Goal: Task Accomplishment & Management: Complete application form

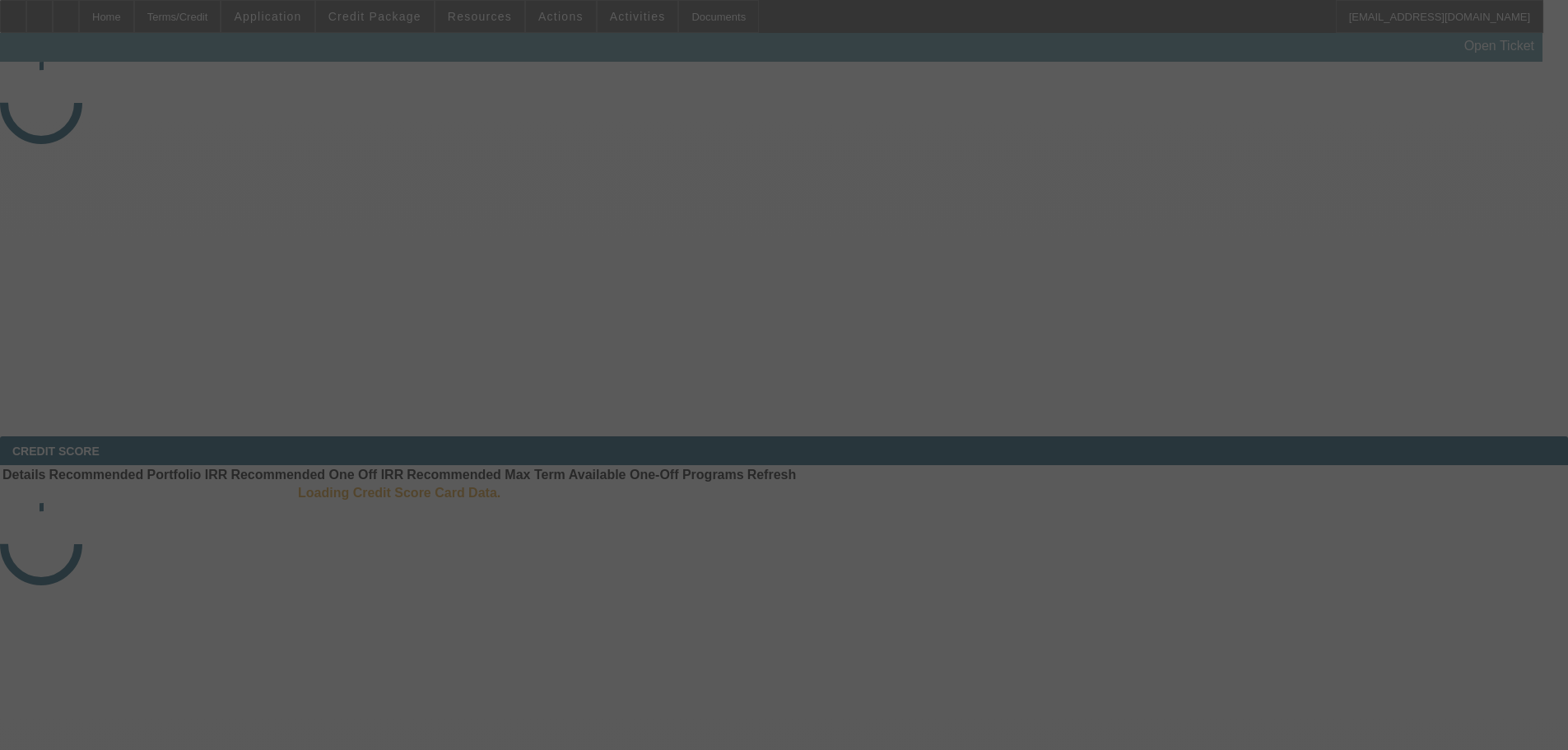
select select "3"
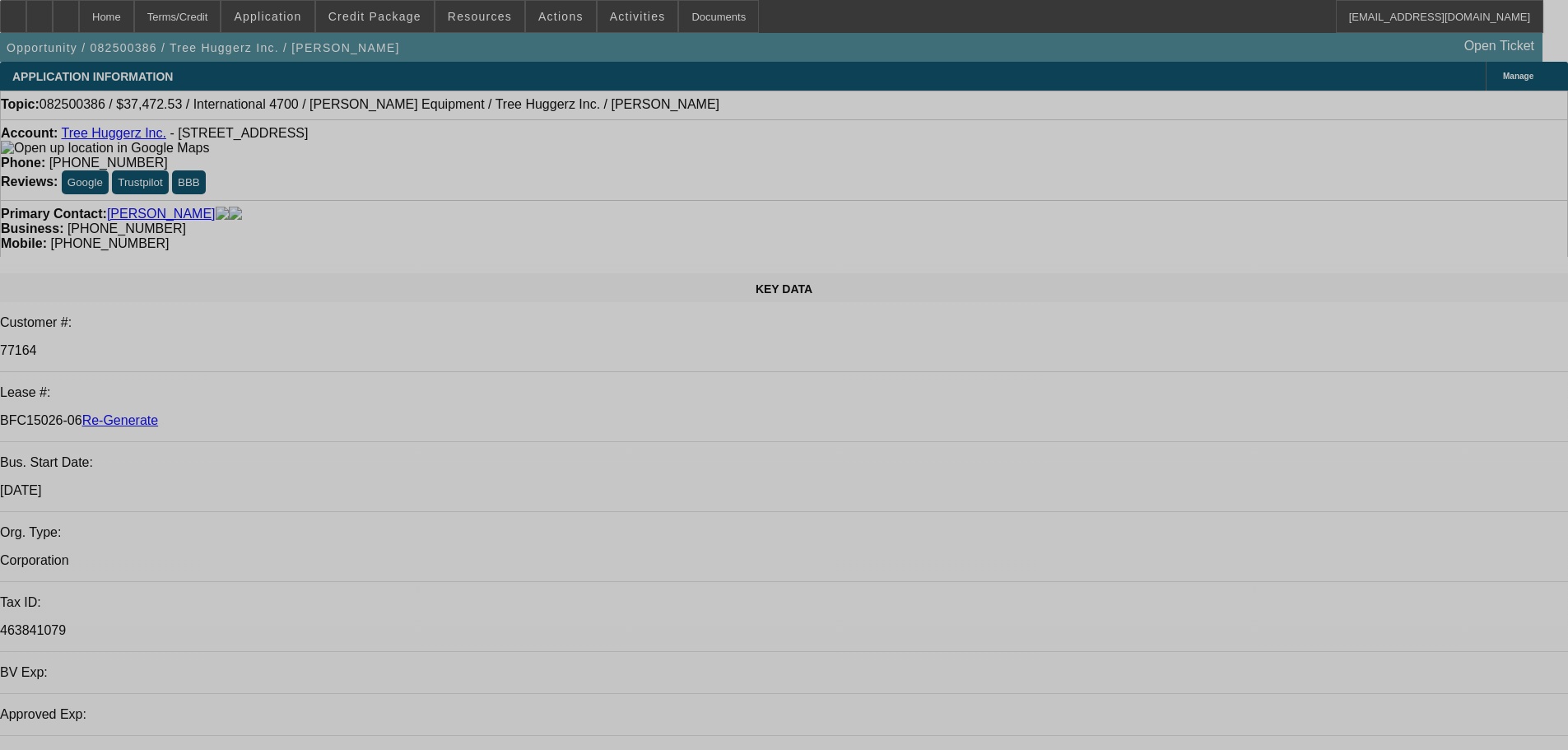
select select "0"
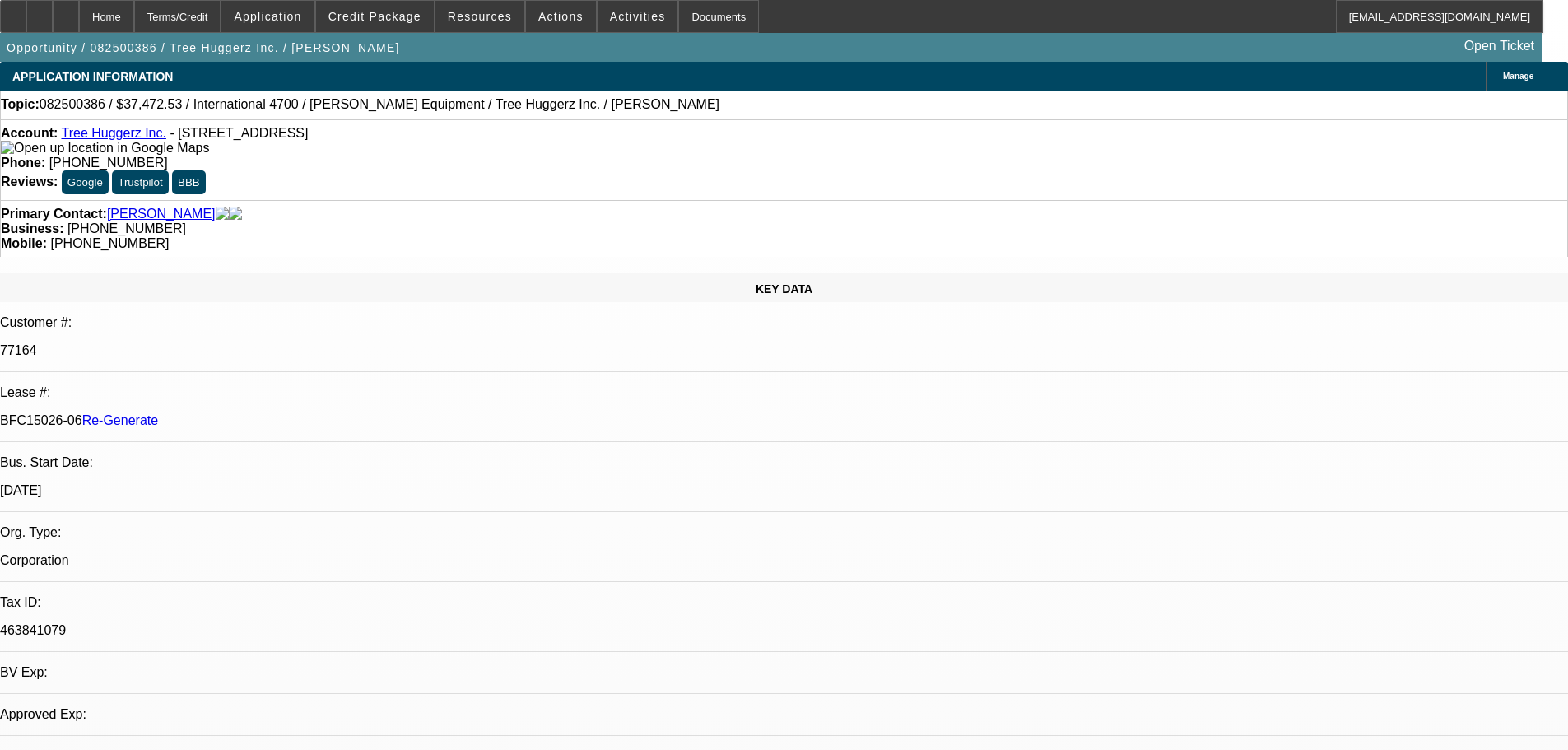
select select "0"
select select "6"
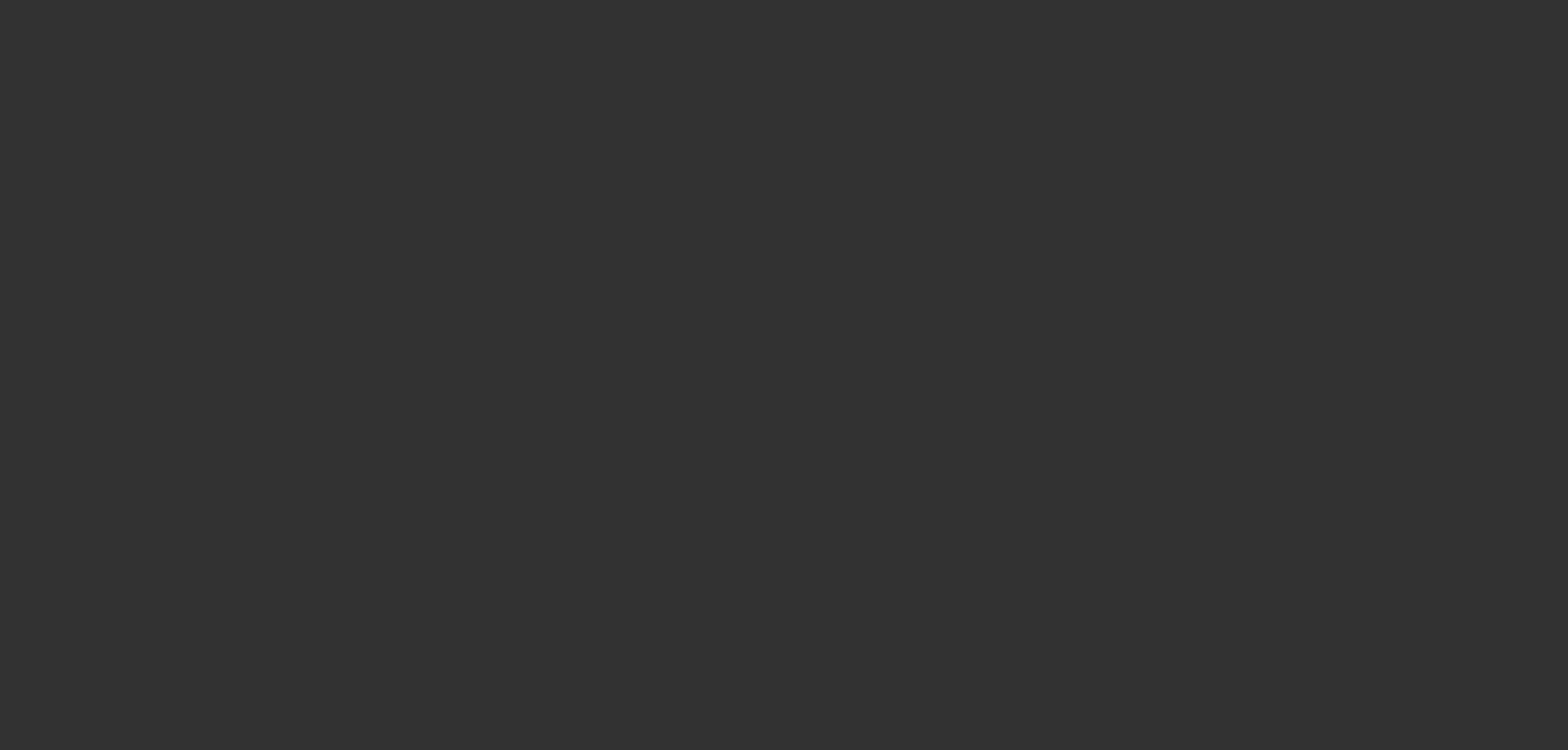
select select "4"
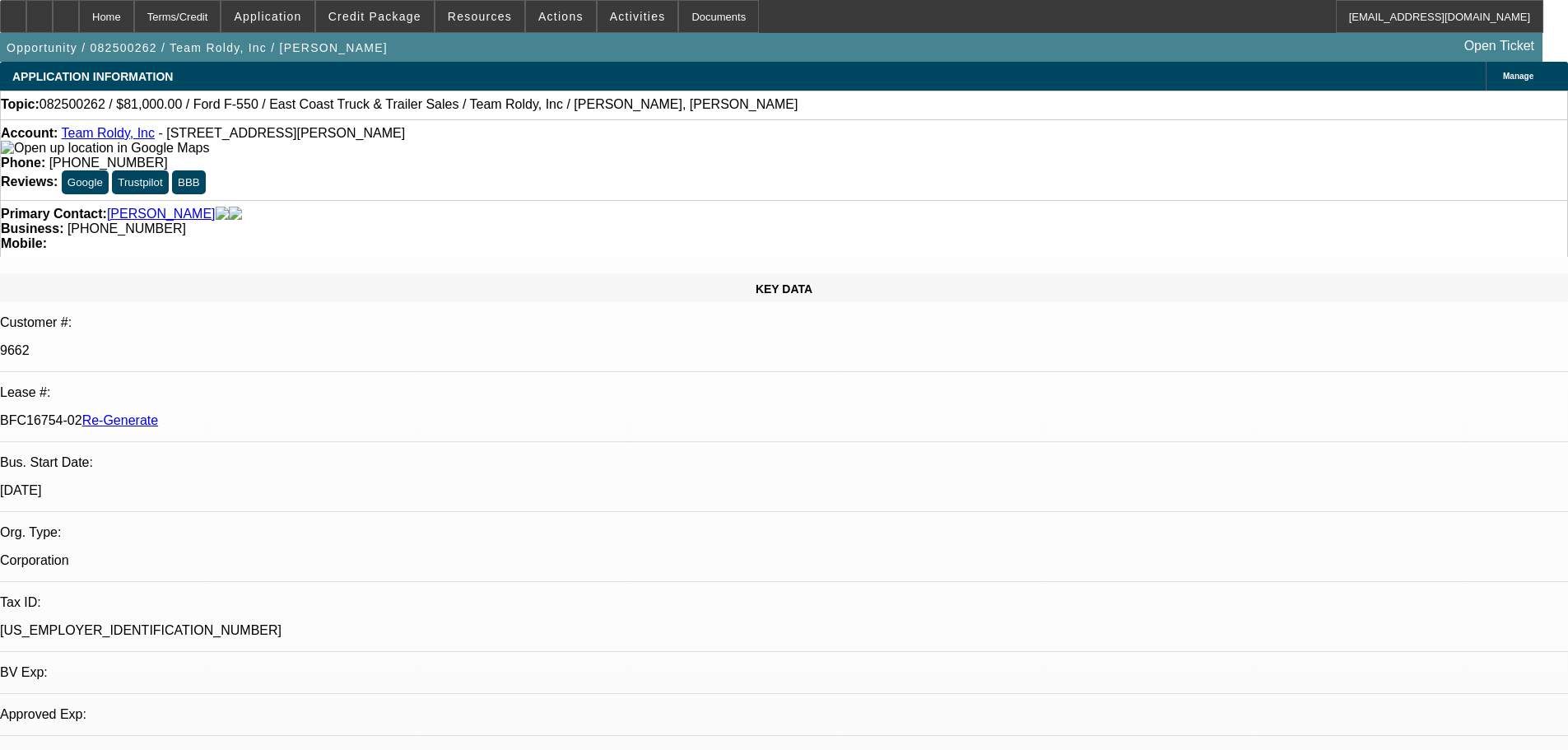
select select "0"
select select "2"
select select "0"
select select "6"
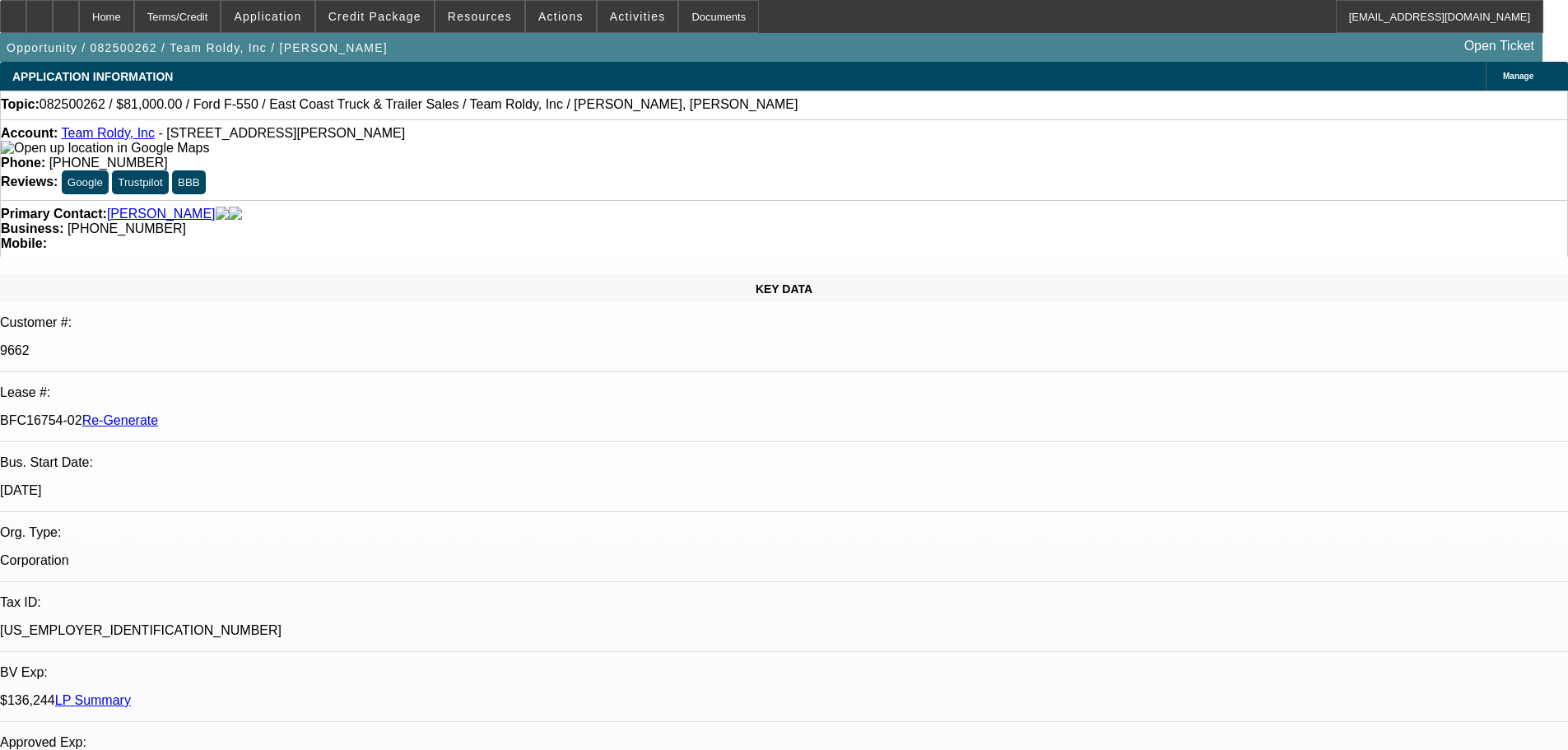
click at [330, 273] on div "KEY DATA Customer #: 9662 Lease #: BFC16754-02 Re-Generate Bus. Start Date: [DA…" at bounding box center [784, 683] width 1568 height 821
click at [616, 20] on span "Activities" at bounding box center [638, 16] width 56 height 14
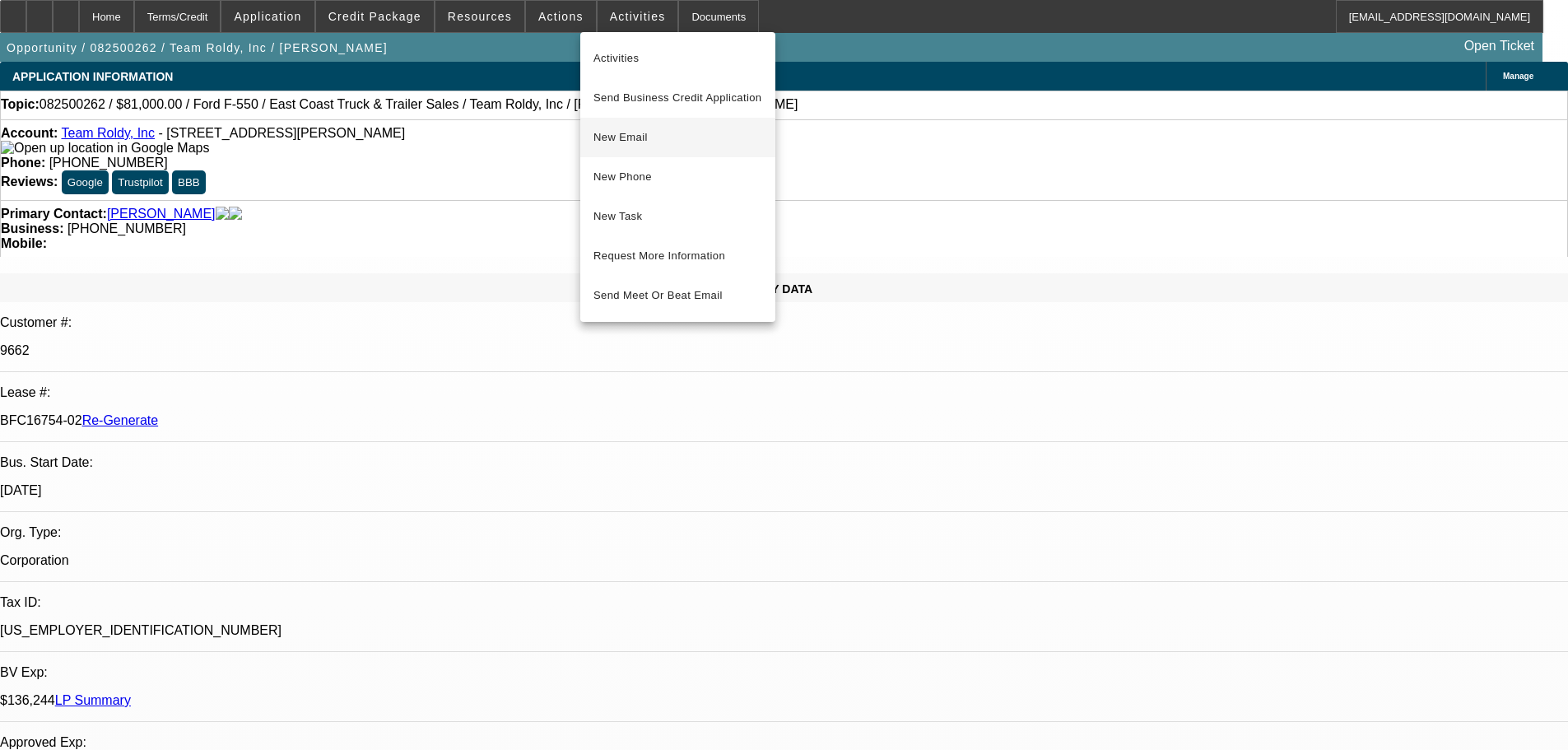
click at [651, 157] on button "New Email" at bounding box center [677, 138] width 195 height 40
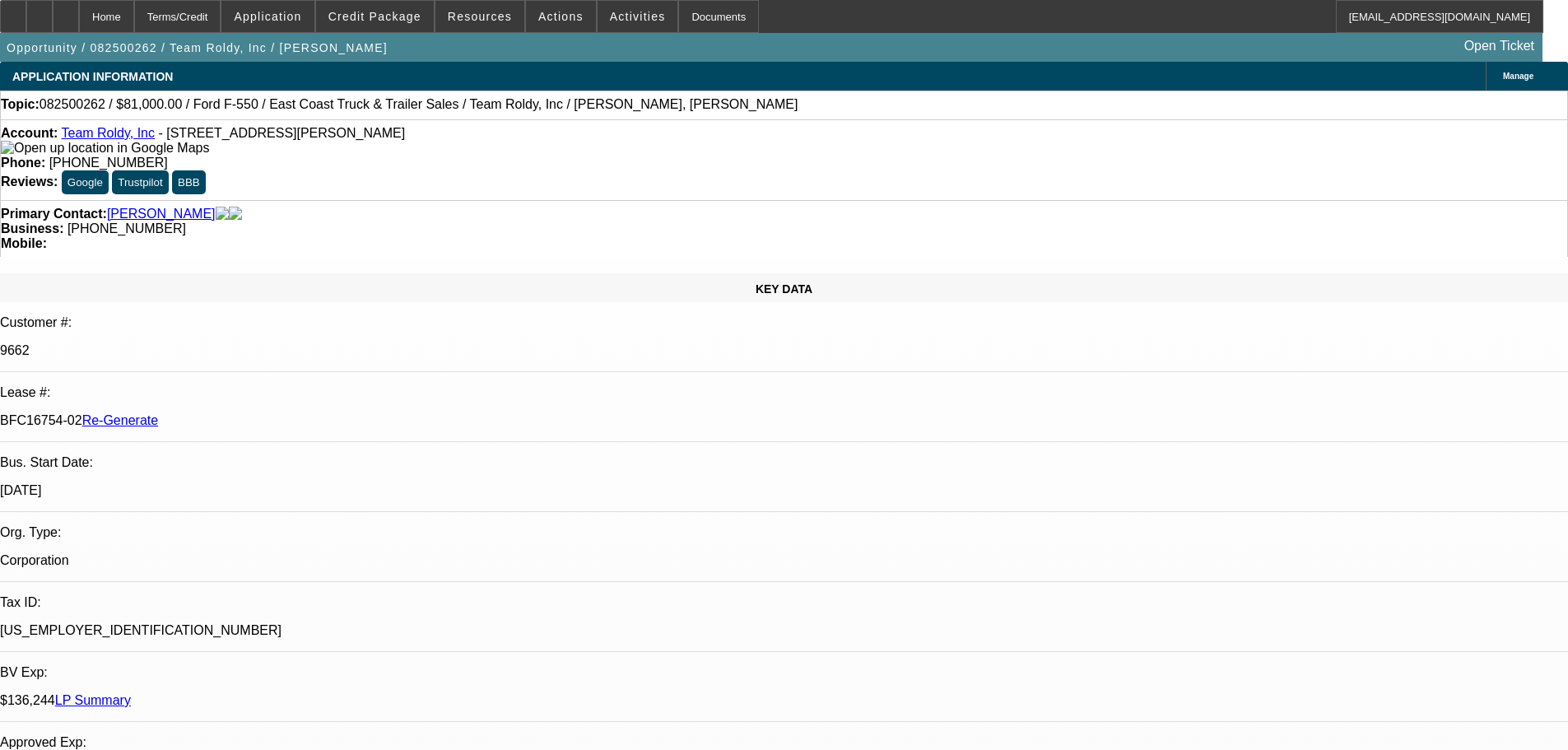
drag, startPoint x: 373, startPoint y: 671, endPoint x: 859, endPoint y: 707, distance: 487.3
